Goal: Task Accomplishment & Management: Manage account settings

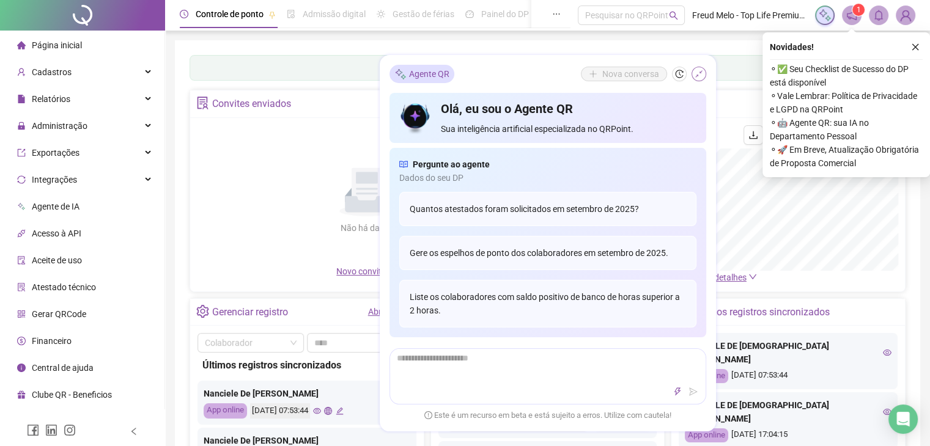
click at [697, 73] on icon "shrink" at bounding box center [698, 74] width 9 height 9
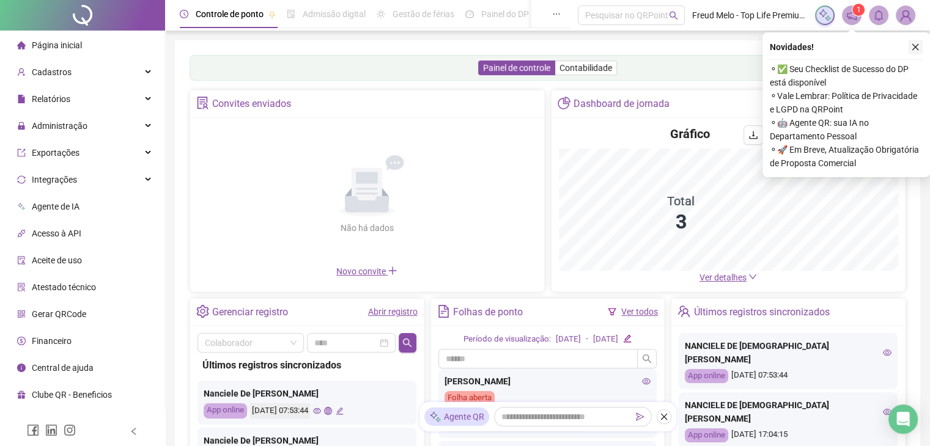
click at [914, 47] on icon "close" at bounding box center [915, 47] width 9 height 9
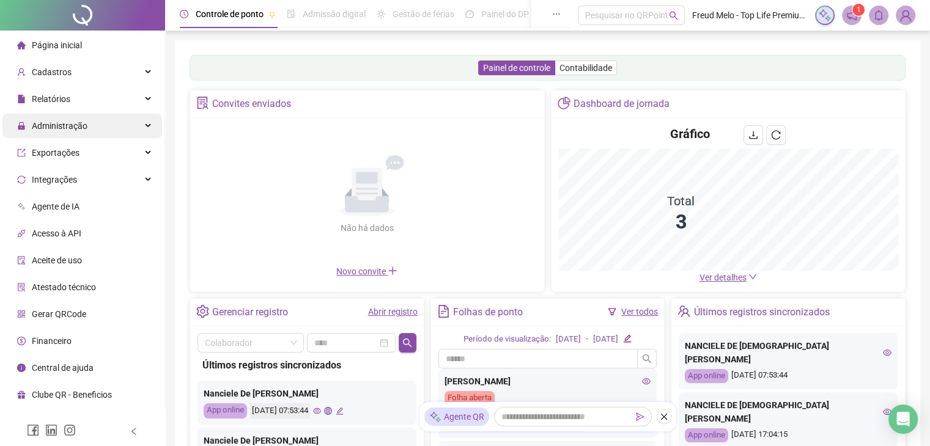
click at [75, 123] on span "Administração" at bounding box center [60, 126] width 56 height 10
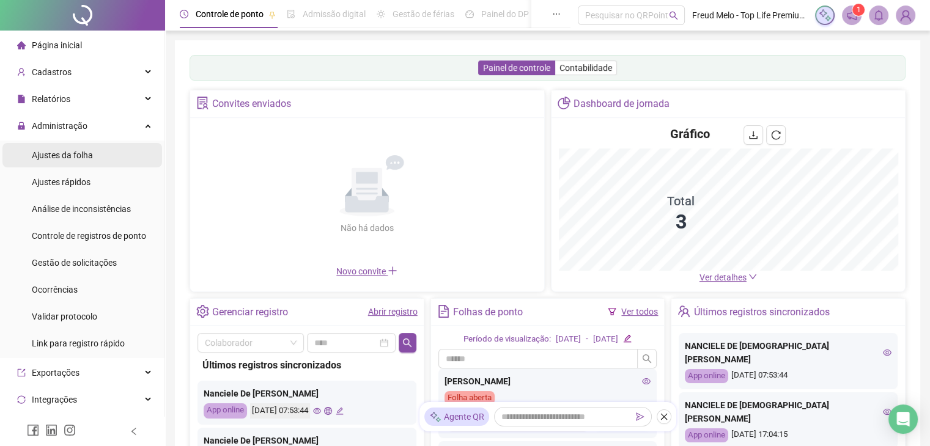
click at [64, 156] on span "Ajustes da folha" at bounding box center [62, 155] width 61 height 10
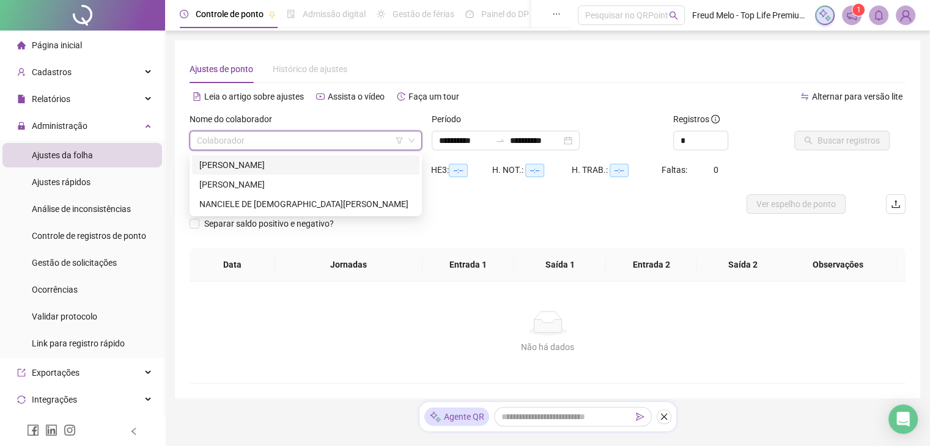
click at [318, 138] on input "search" at bounding box center [300, 140] width 207 height 18
click at [301, 172] on div "[PERSON_NAME]" at bounding box center [305, 165] width 227 height 20
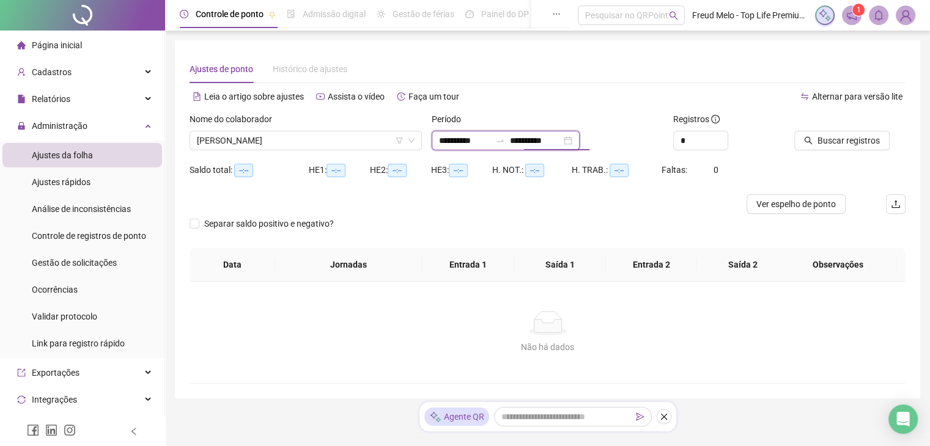
drag, startPoint x: 526, startPoint y: 141, endPoint x: 576, endPoint y: 141, distance: 50.7
click at [561, 141] on input "**********" at bounding box center [535, 140] width 51 height 13
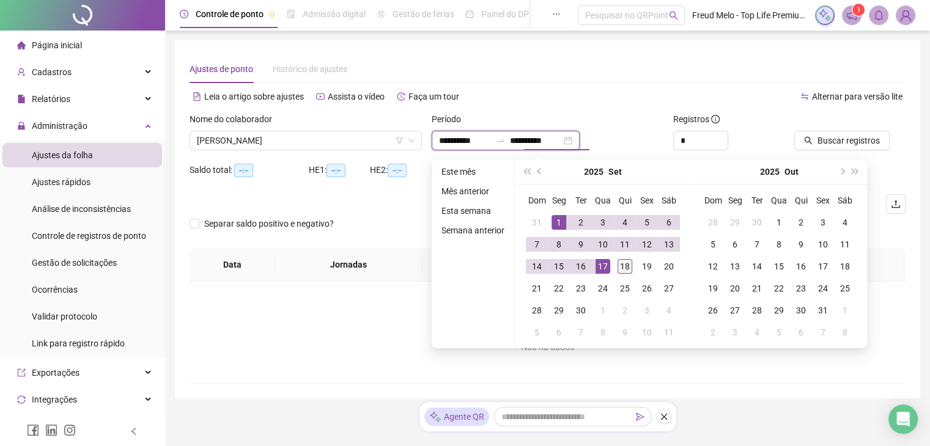
type input "**********"
click at [624, 264] on div "18" at bounding box center [624, 266] width 15 height 15
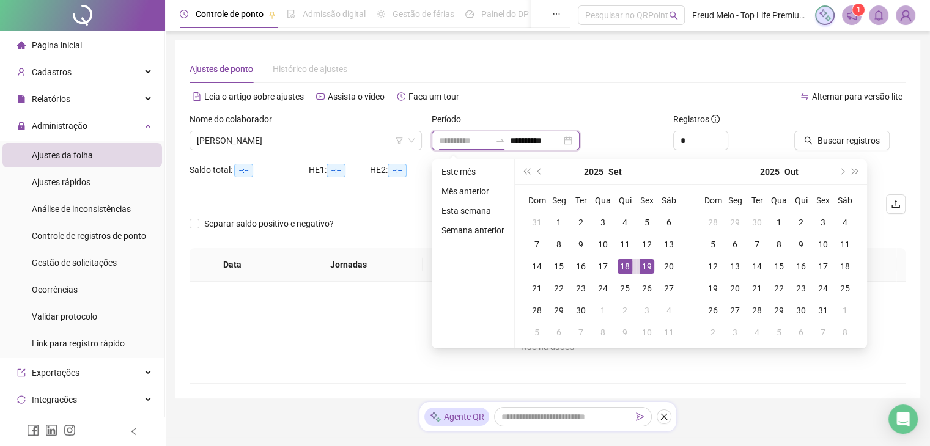
type input "**********"
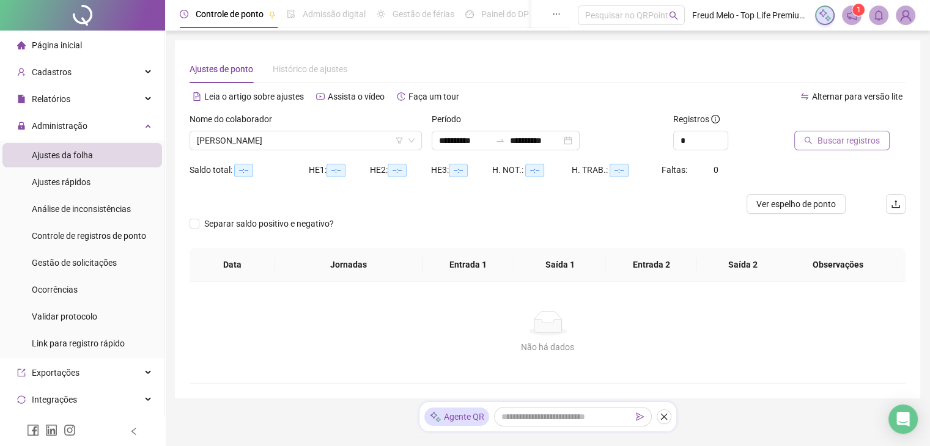
click at [839, 139] on span "Buscar registros" at bounding box center [848, 140] width 62 height 13
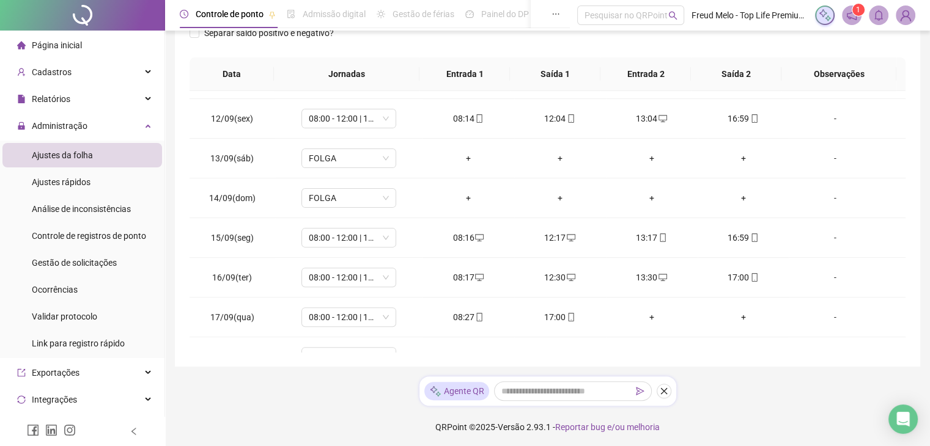
scroll to position [452, 0]
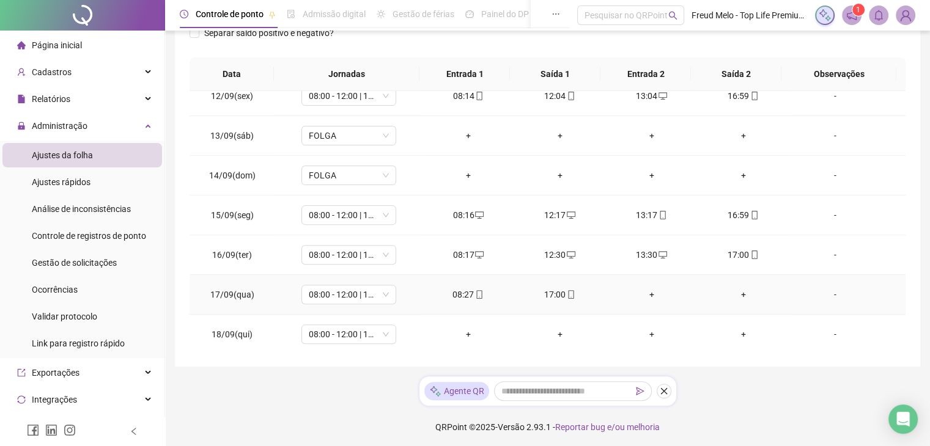
click at [644, 293] on div "+" at bounding box center [652, 294] width 72 height 13
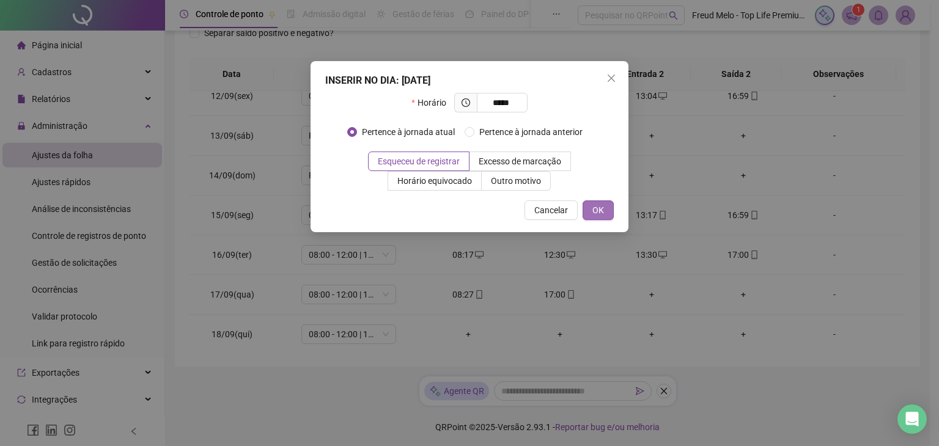
type input "*****"
click at [595, 214] on span "OK" at bounding box center [598, 210] width 12 height 13
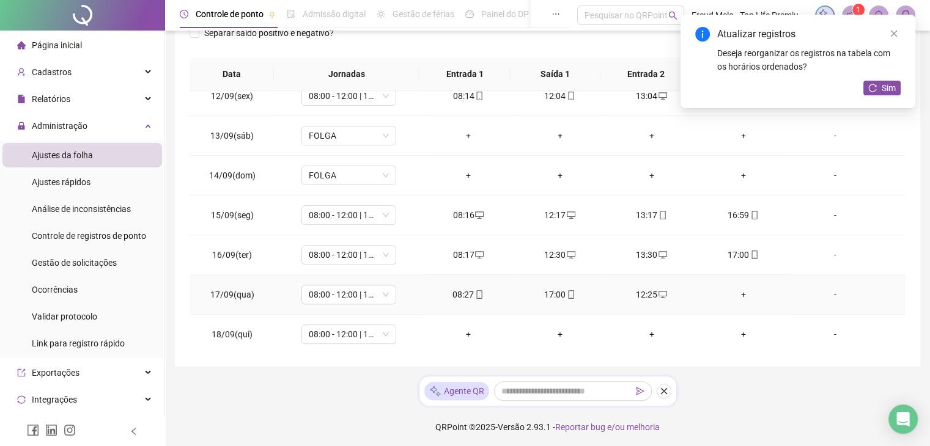
click at [736, 292] on div "+" at bounding box center [743, 294] width 72 height 13
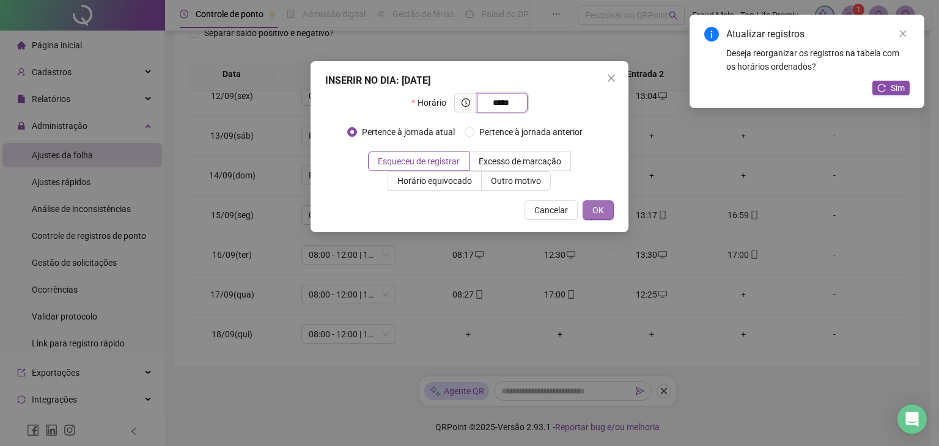
type input "*****"
drag, startPoint x: 600, startPoint y: 204, endPoint x: 599, endPoint y: 211, distance: 7.4
click at [600, 204] on span "OK" at bounding box center [598, 210] width 12 height 13
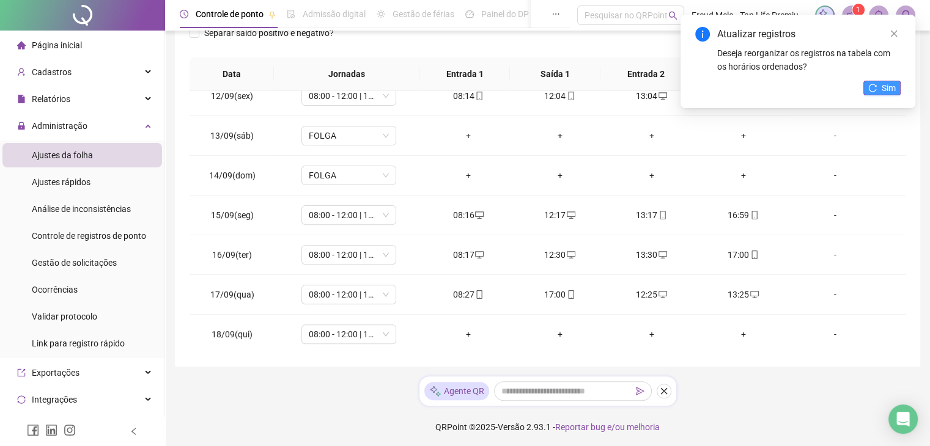
click at [873, 89] on icon "reload" at bounding box center [872, 88] width 9 height 9
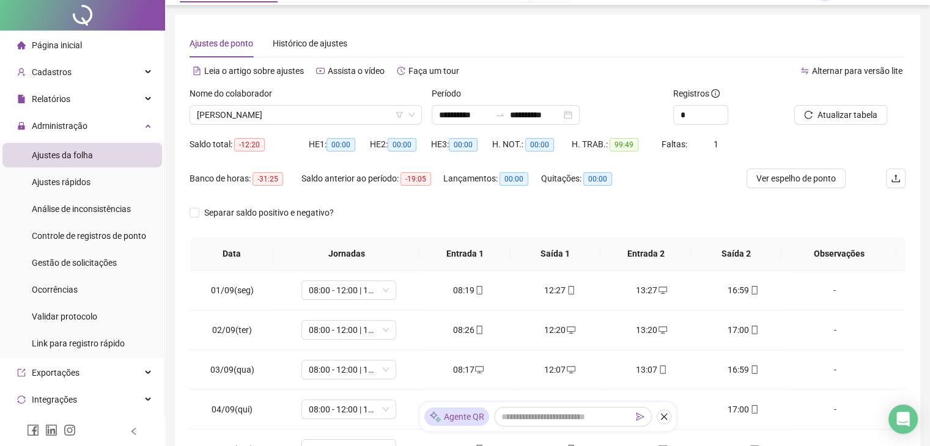
scroll to position [0, 0]
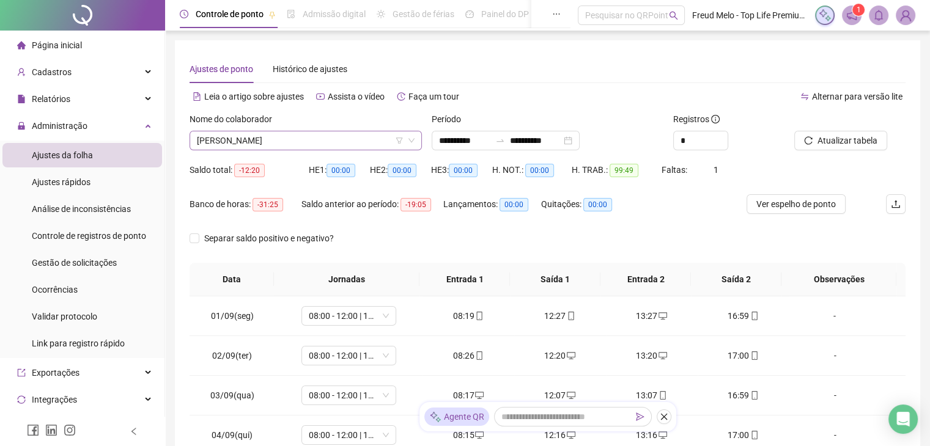
click at [358, 142] on span "[PERSON_NAME]" at bounding box center [306, 140] width 218 height 18
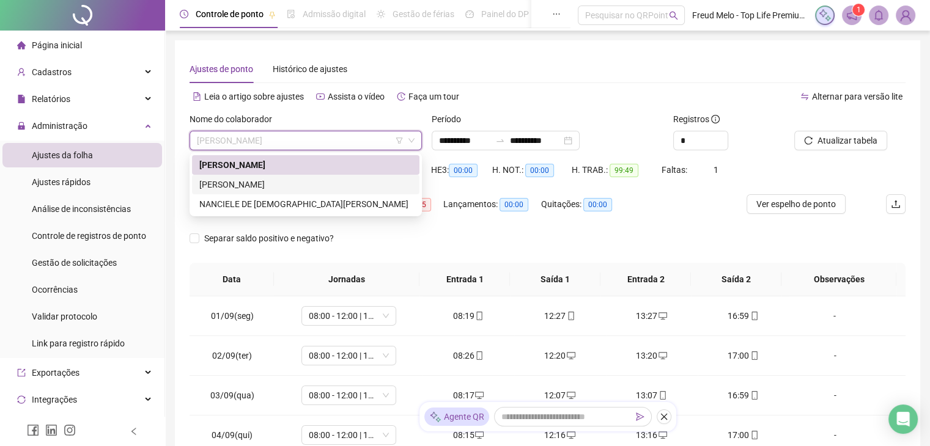
click at [342, 193] on div "[PERSON_NAME]" at bounding box center [305, 185] width 227 height 20
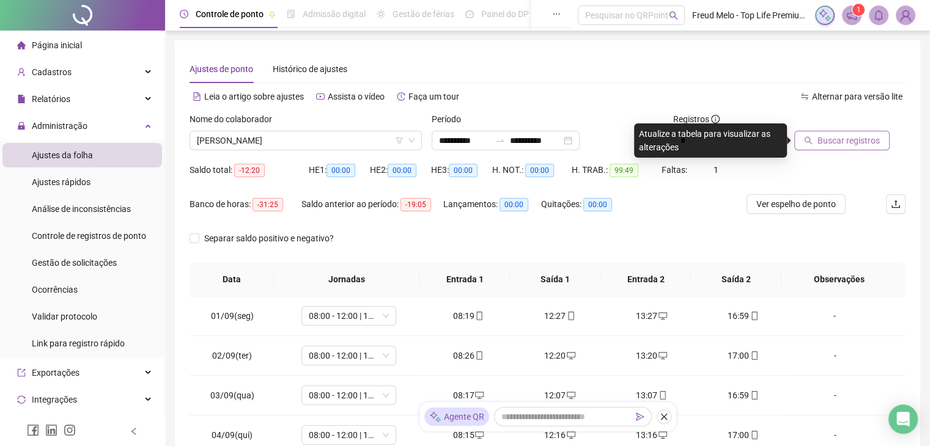
click at [815, 145] on button "Buscar registros" at bounding box center [841, 141] width 95 height 20
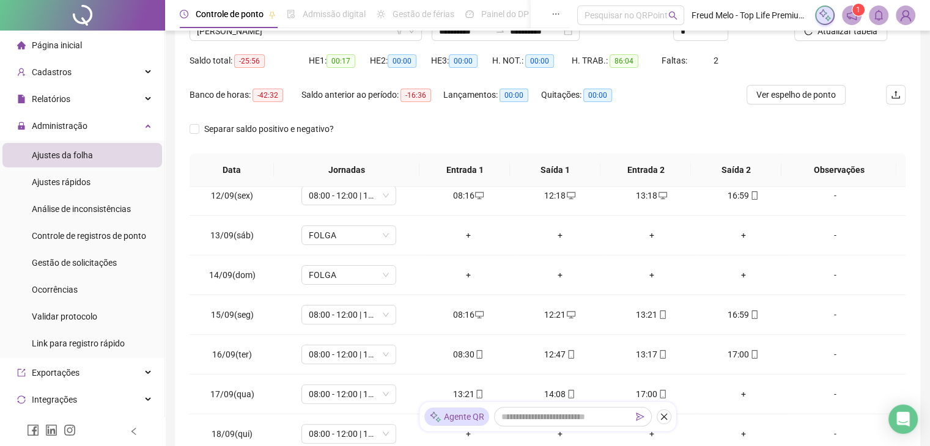
scroll to position [452, 0]
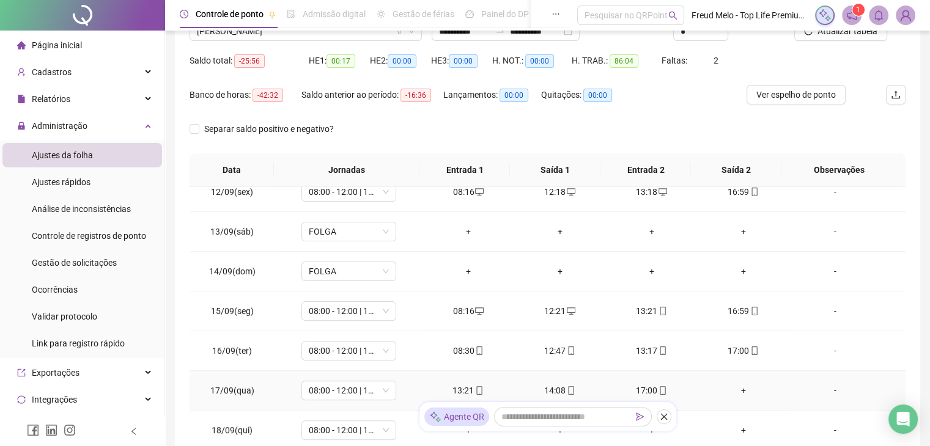
click at [734, 391] on div "+" at bounding box center [743, 390] width 72 height 13
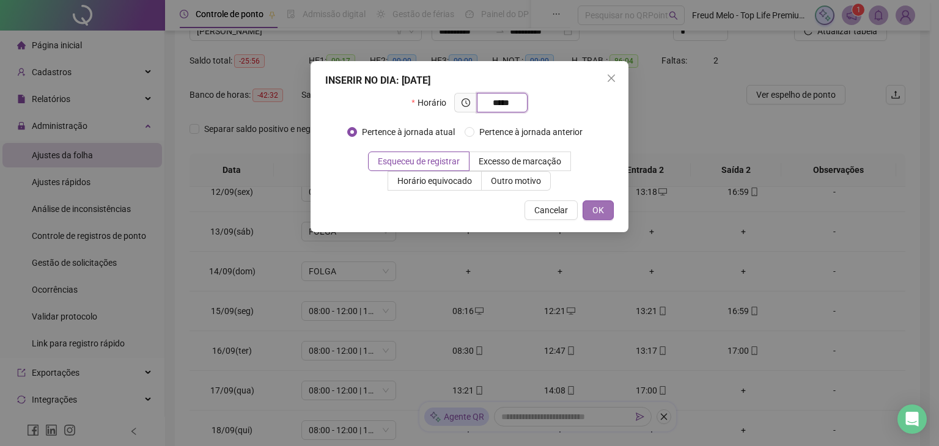
type input "*****"
click at [602, 210] on span "OK" at bounding box center [598, 210] width 12 height 13
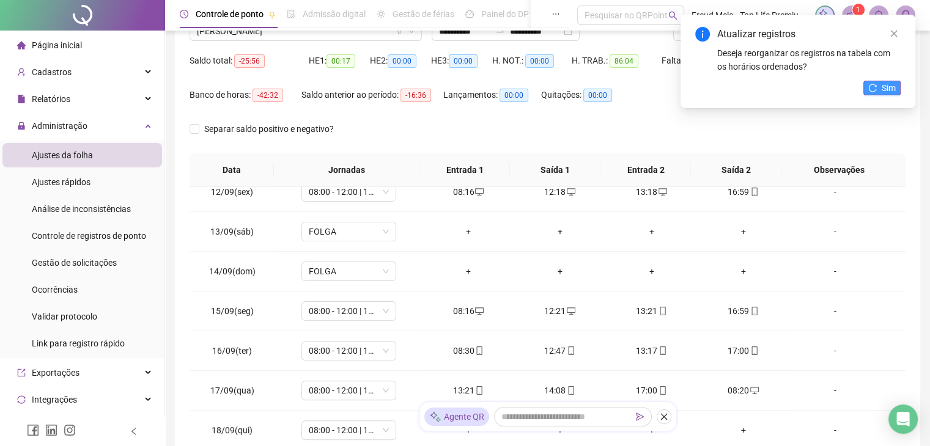
click at [895, 92] on span "Sim" at bounding box center [888, 87] width 14 height 13
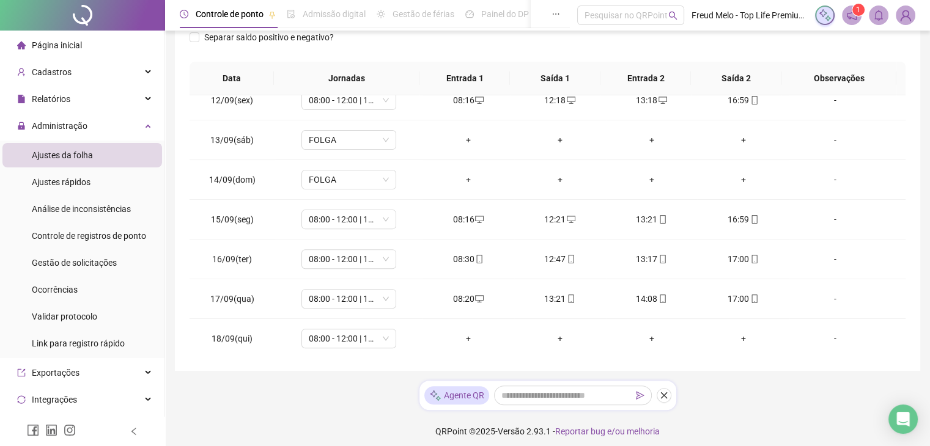
scroll to position [207, 0]
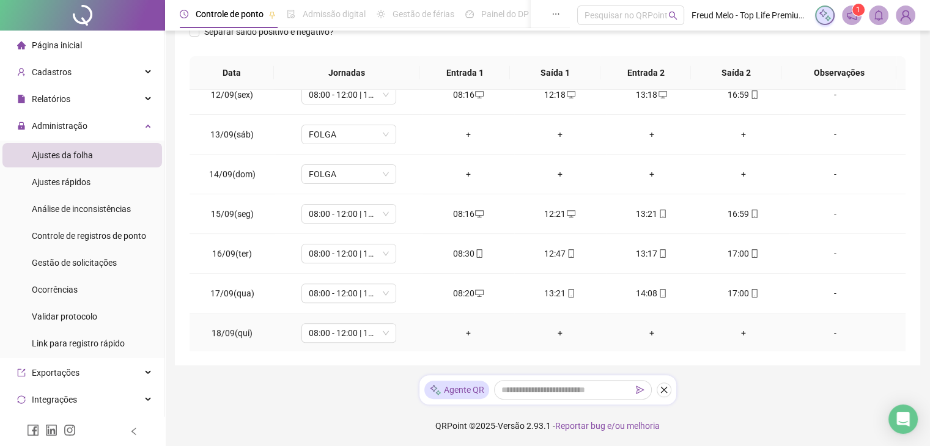
click at [461, 333] on div "+" at bounding box center [468, 332] width 72 height 13
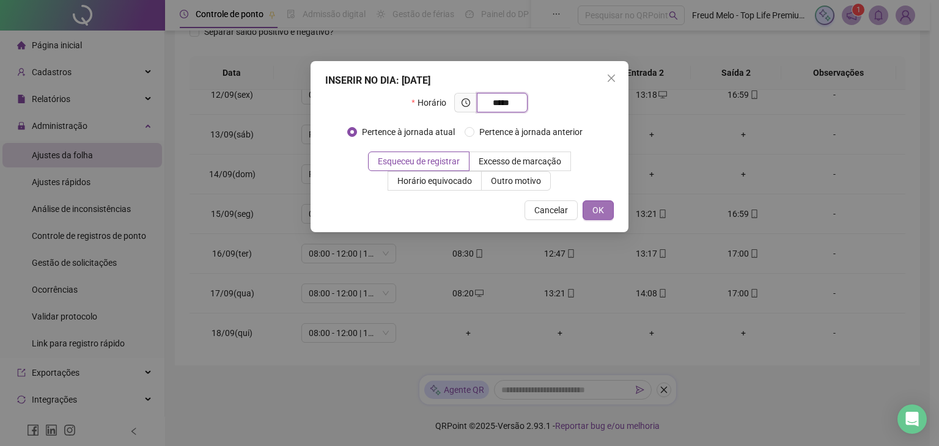
type input "*****"
click at [589, 212] on button "OK" at bounding box center [598, 211] width 31 height 20
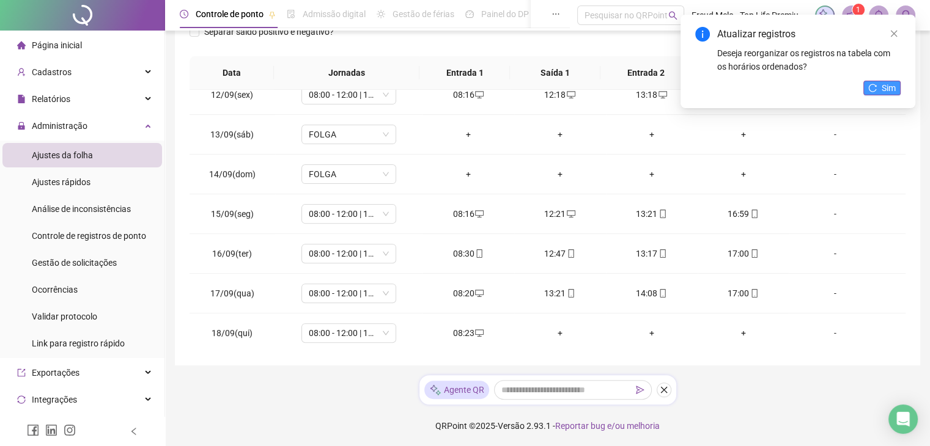
click at [883, 91] on span "Sim" at bounding box center [888, 87] width 14 height 13
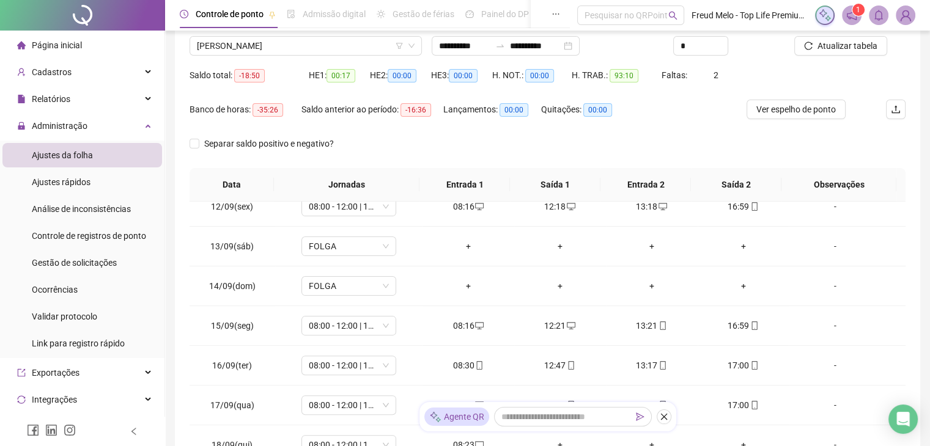
scroll to position [0, 0]
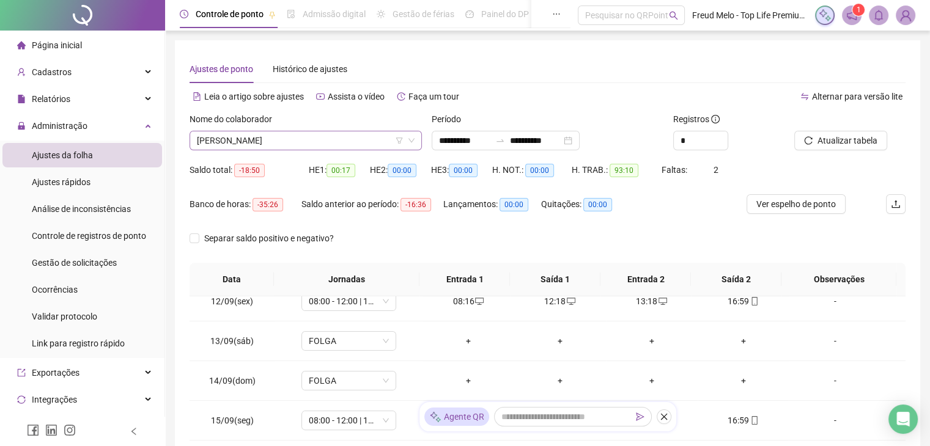
click at [300, 138] on span "[PERSON_NAME]" at bounding box center [306, 140] width 218 height 18
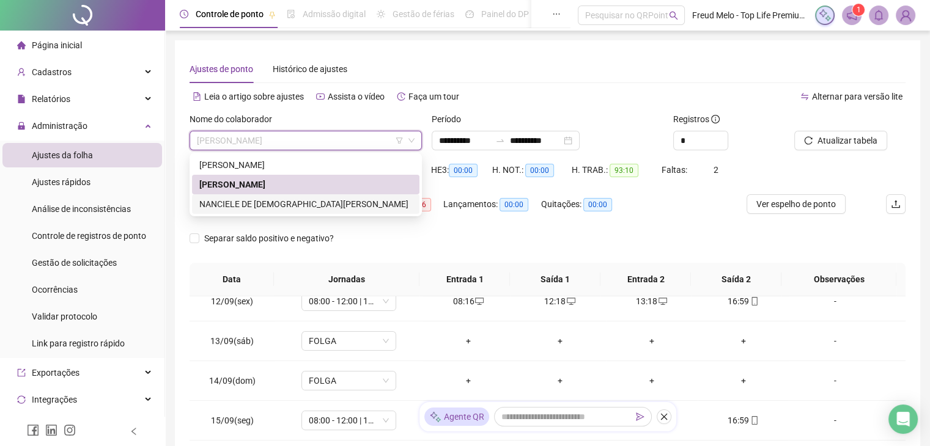
click at [295, 211] on div "NANCIELE DE [DEMOGRAPHIC_DATA][PERSON_NAME]" at bounding box center [305, 204] width 227 height 20
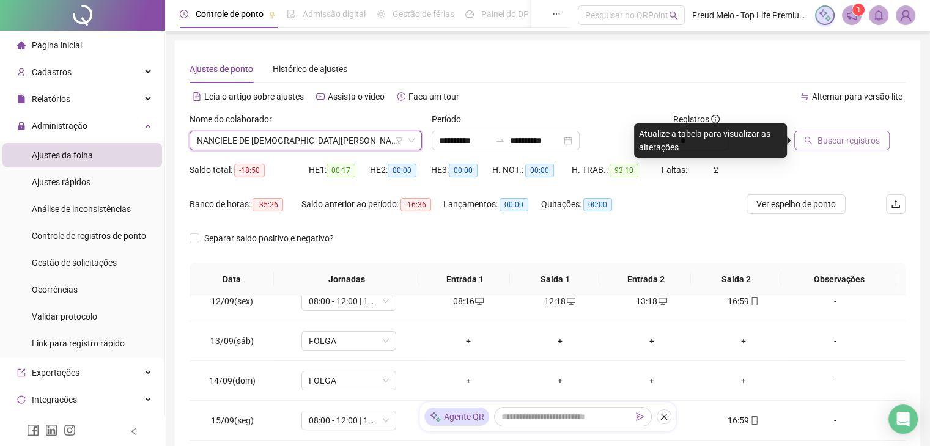
click at [823, 141] on span "Buscar registros" at bounding box center [848, 140] width 62 height 13
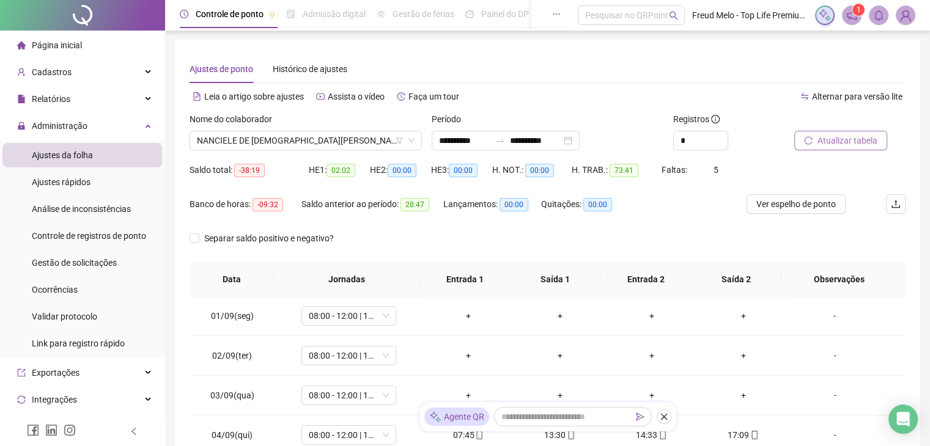
click at [903, 19] on img at bounding box center [905, 15] width 18 height 18
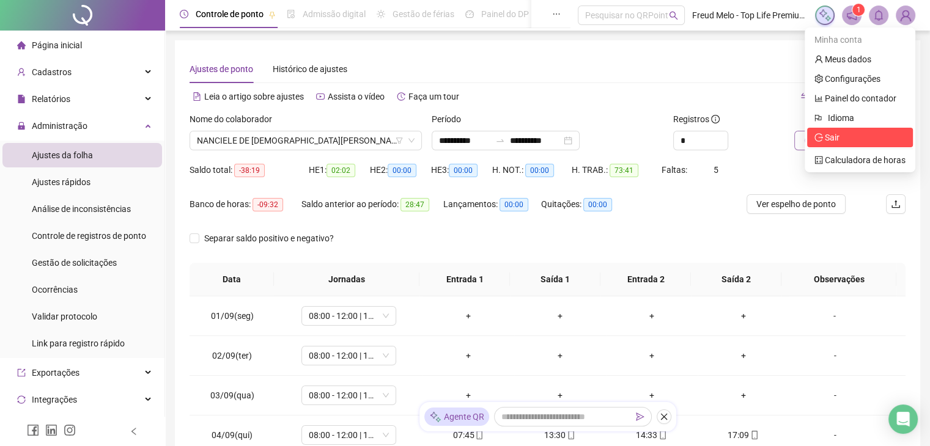
click at [842, 138] on span "Sair" at bounding box center [859, 137] width 91 height 13
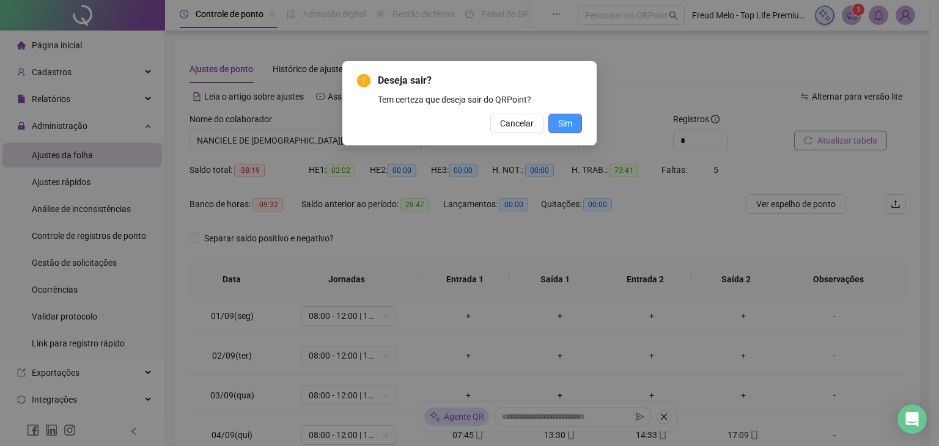
click at [569, 123] on span "Sim" at bounding box center [565, 123] width 14 height 13
